Goal: Find specific page/section: Find specific page/section

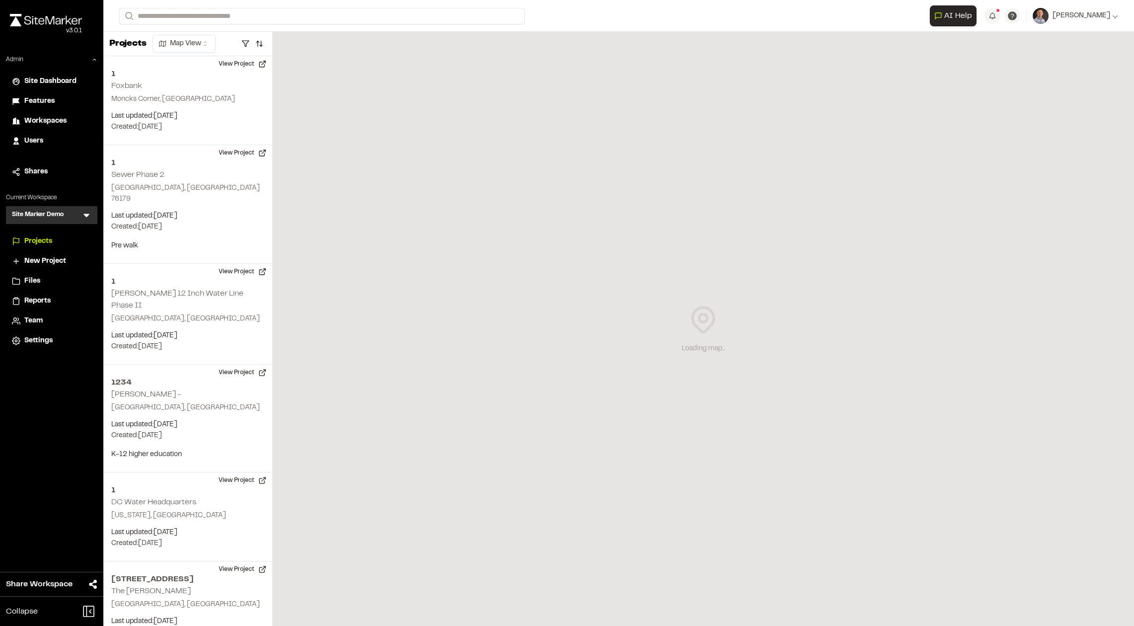
click at [85, 216] on icon at bounding box center [86, 215] width 6 height 3
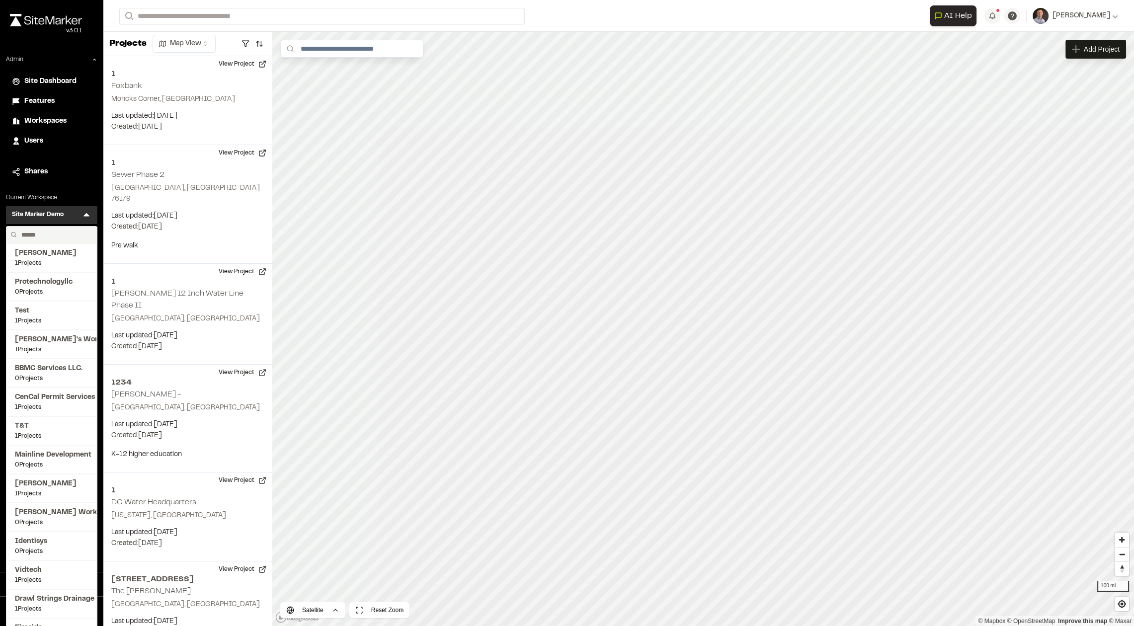
click at [62, 231] on input "text" at bounding box center [55, 235] width 76 height 17
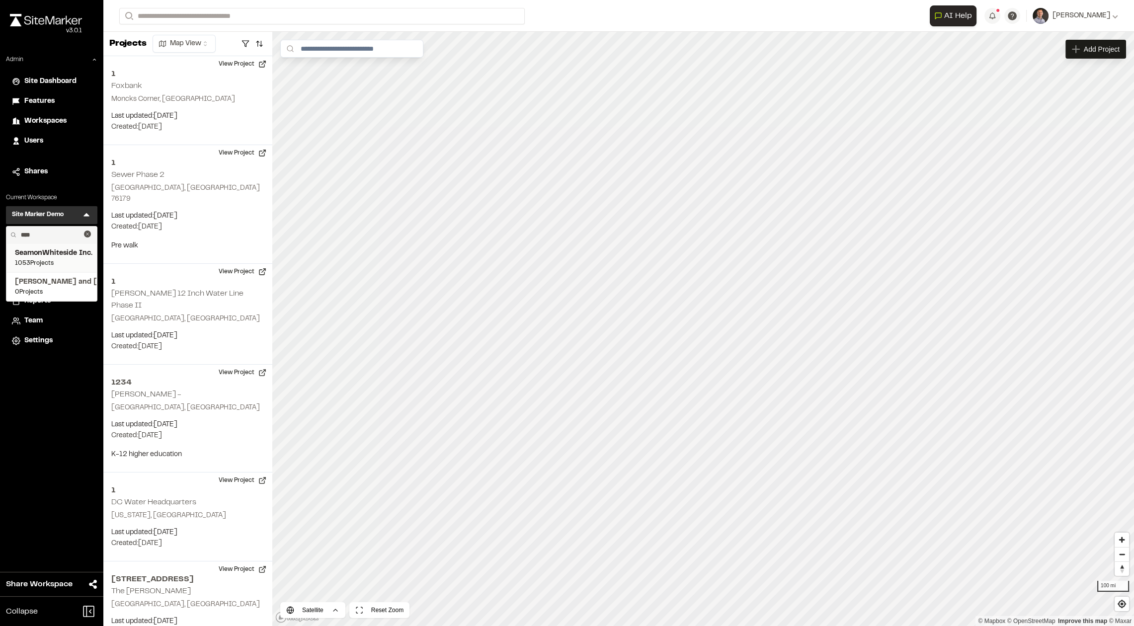
type input "****"
click at [49, 258] on span "SeamonWhiteside Inc." at bounding box center [52, 253] width 74 height 11
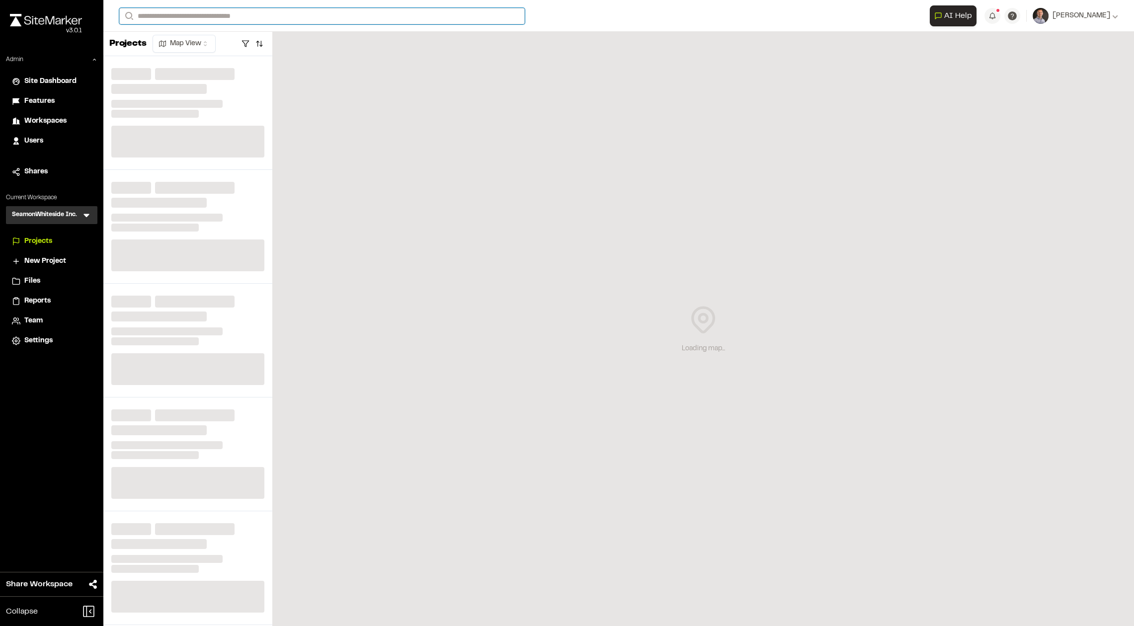
click at [195, 17] on input "Search" at bounding box center [321, 16] width 405 height 16
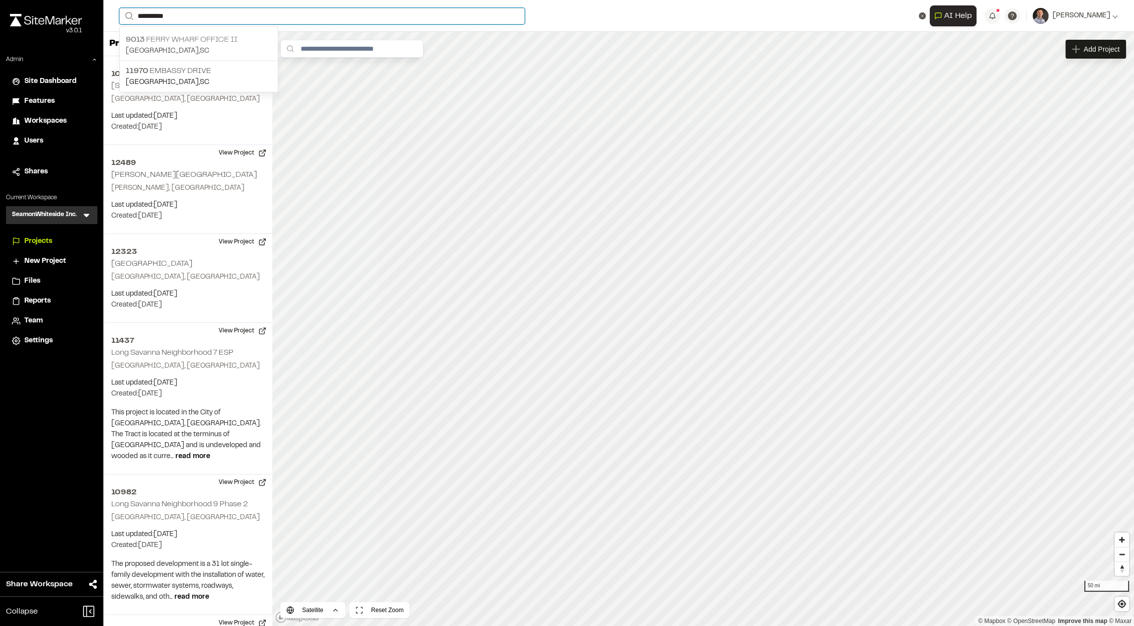
type input "**********"
click at [208, 36] on p "[GEOGRAPHIC_DATA] Office II" at bounding box center [199, 40] width 146 height 12
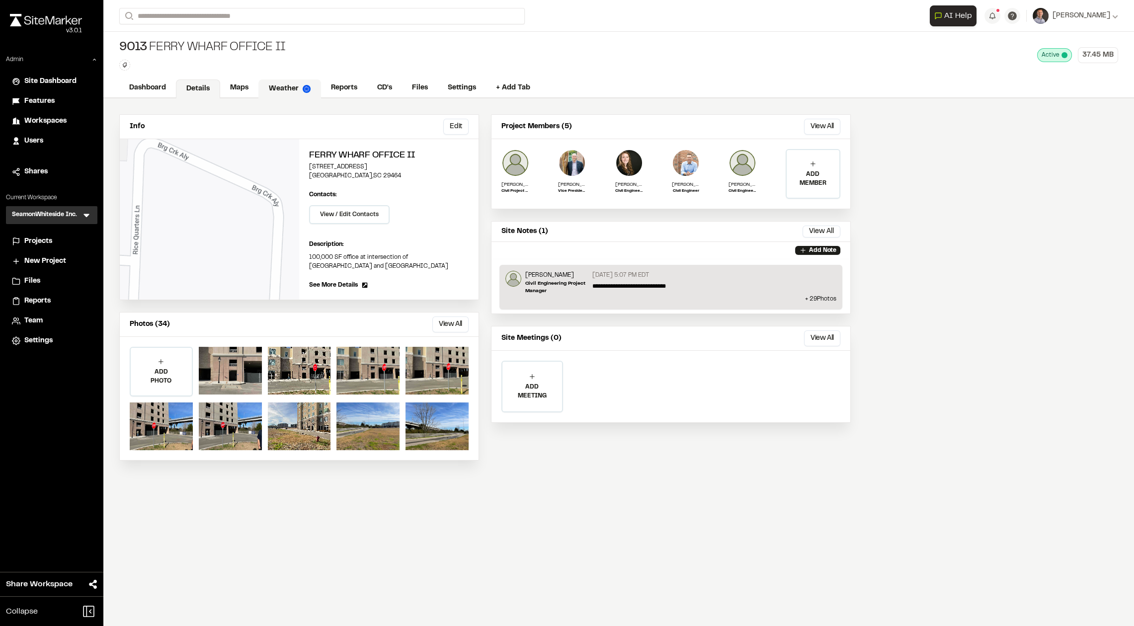
click at [293, 86] on link "Weather" at bounding box center [289, 89] width 63 height 19
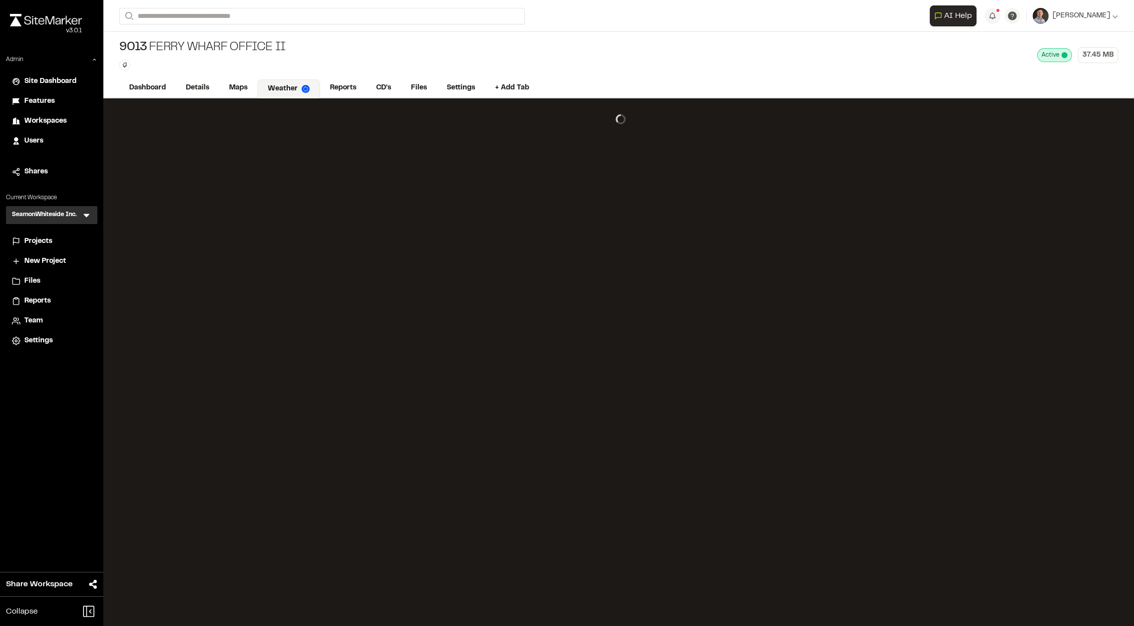
click at [294, 87] on link "Weather" at bounding box center [288, 89] width 63 height 19
click at [233, 89] on link "Maps" at bounding box center [238, 89] width 39 height 19
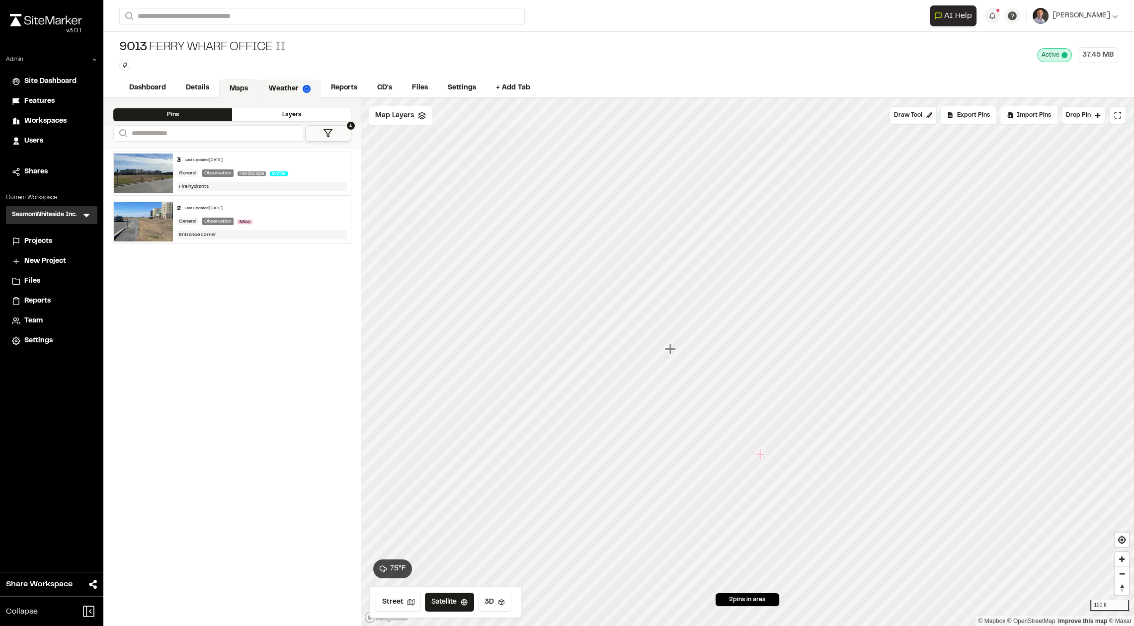
click at [288, 82] on link "Weather" at bounding box center [289, 89] width 63 height 19
